Goal: Navigation & Orientation: Find specific page/section

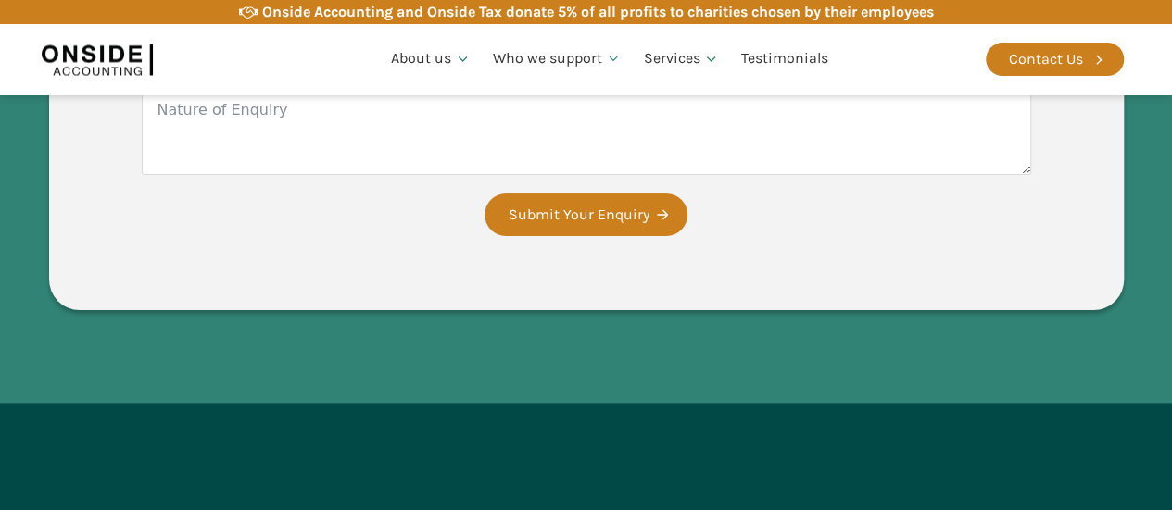
scroll to position [3796, 0]
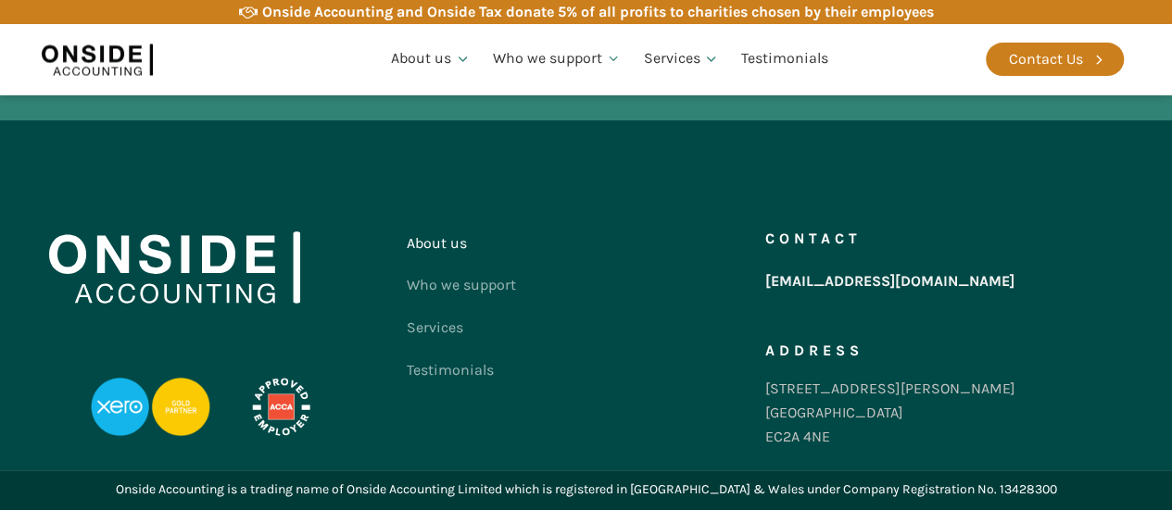
click at [450, 242] on link "About us" at bounding box center [461, 243] width 109 height 43
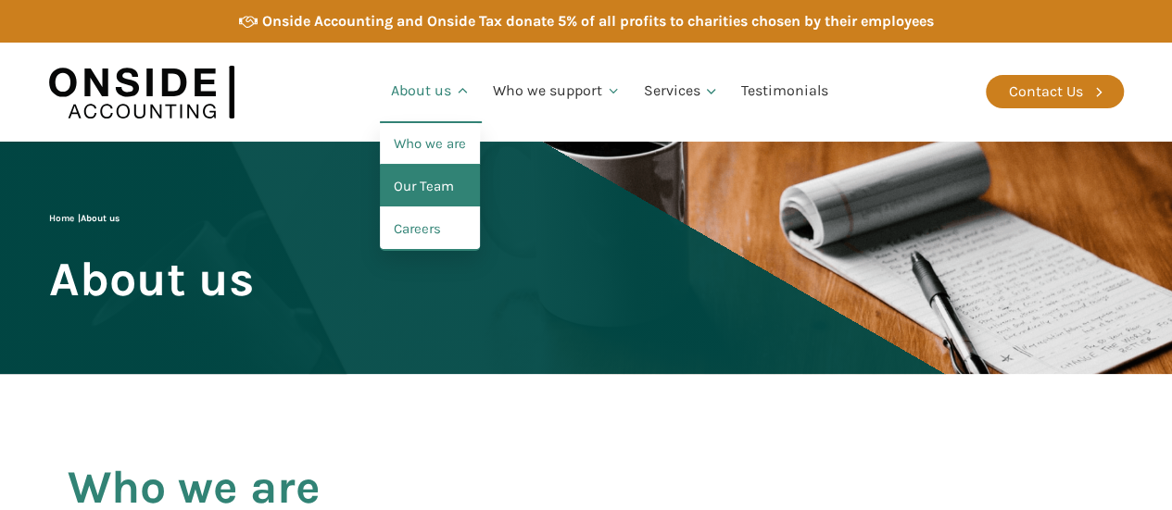
click at [432, 186] on link "Our Team" at bounding box center [430, 187] width 100 height 43
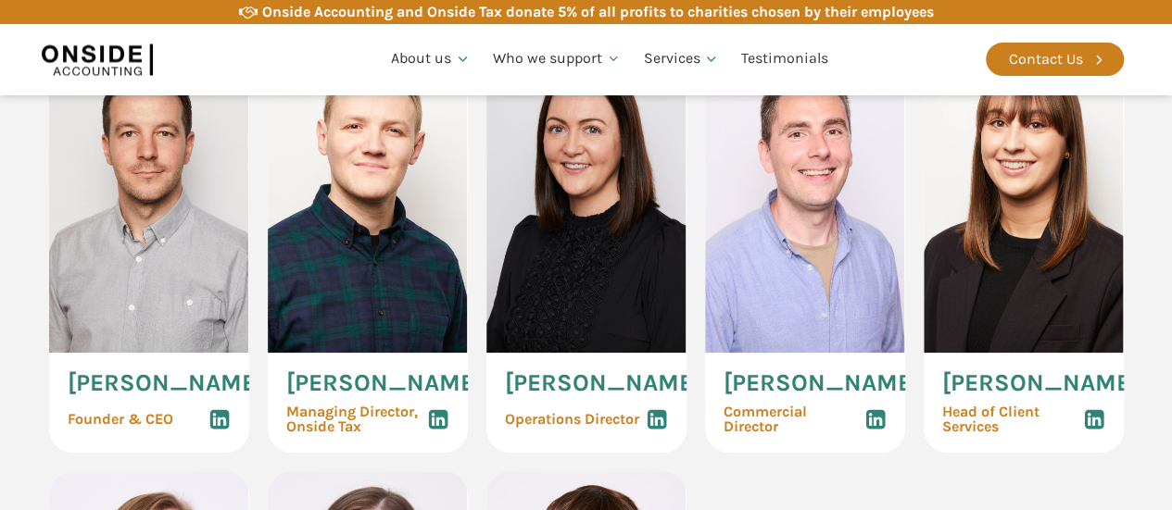
scroll to position [1001, 0]
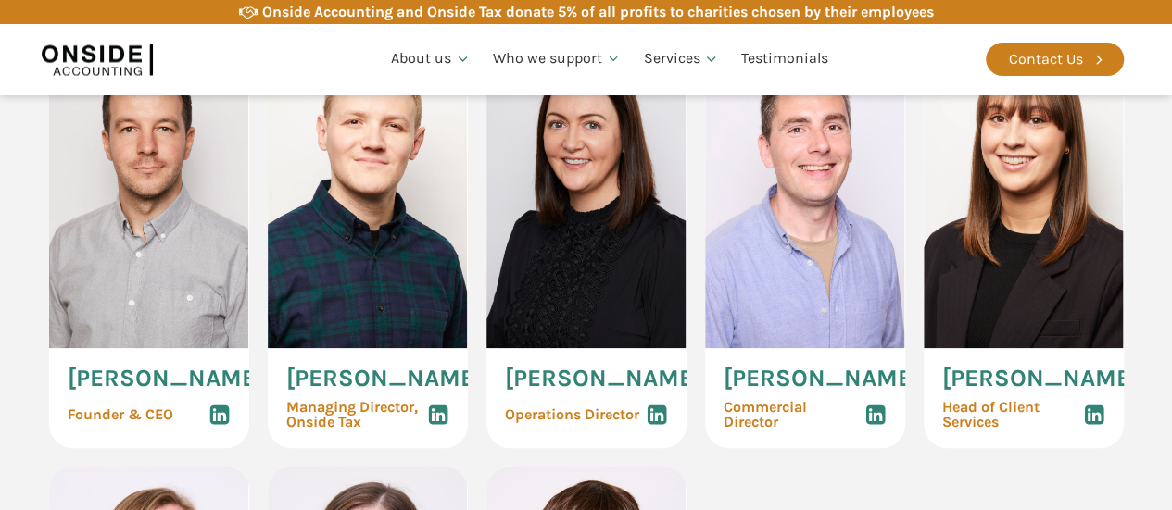
click at [109, 391] on span "Martin Brennan" at bounding box center [166, 379] width 196 height 24
click at [150, 218] on img at bounding box center [149, 198] width 200 height 300
click at [102, 371] on span "Martin Brennan" at bounding box center [166, 379] width 196 height 24
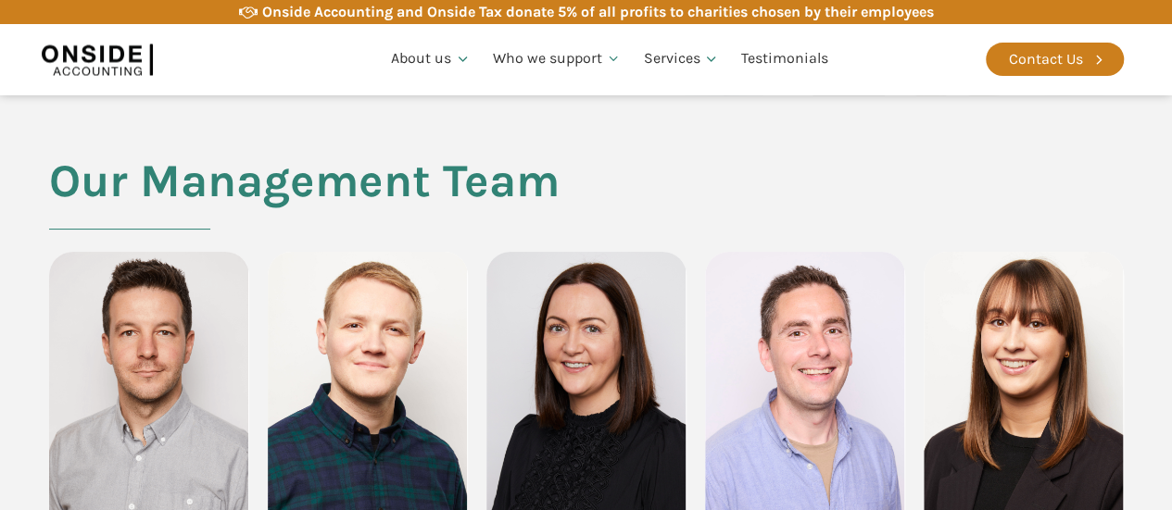
scroll to position [1040, 0]
